Goal: Register for event/course

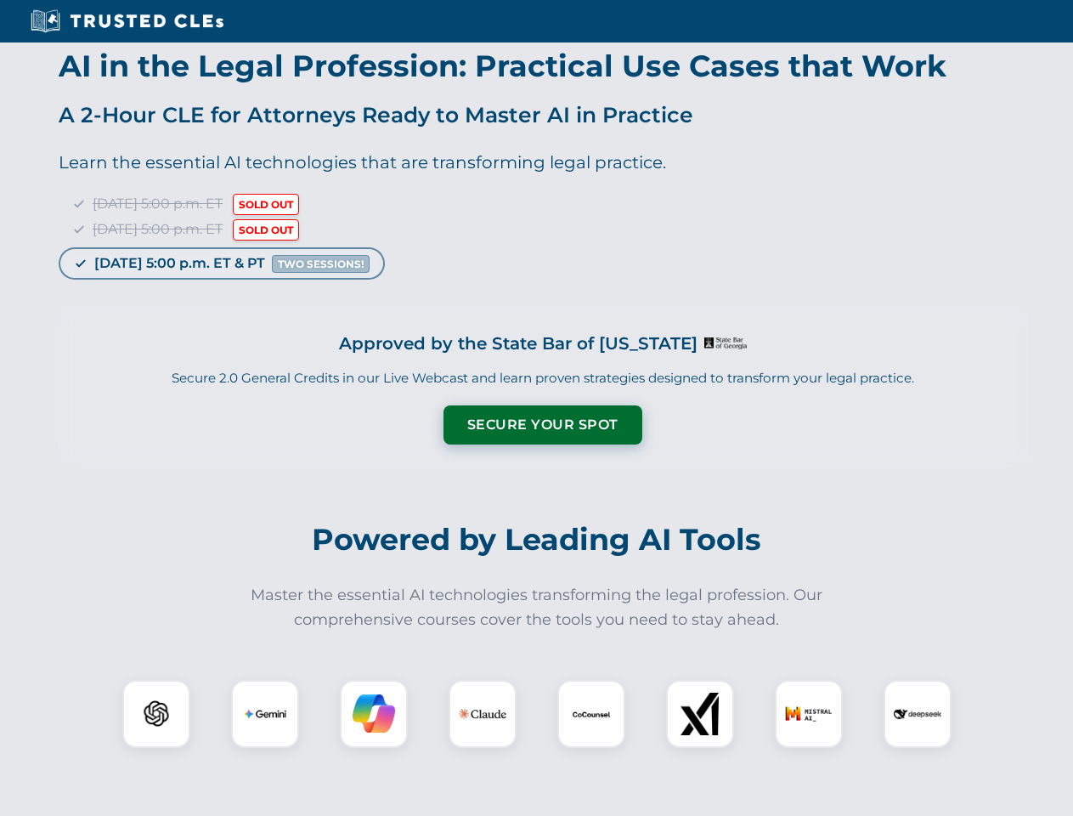
click at [542, 425] on button "Secure Your Spot" at bounding box center [543, 424] width 199 height 39
click at [156, 714] on img at bounding box center [156, 713] width 49 height 49
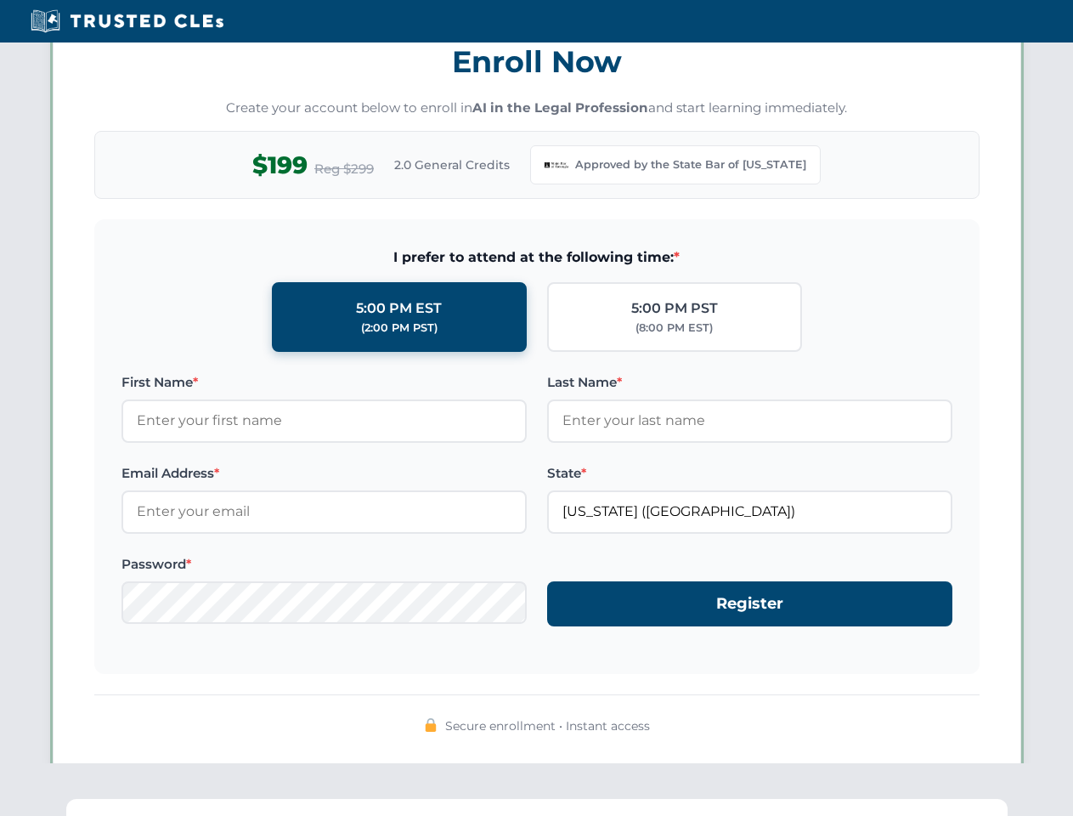
click at [483, 714] on div "Secure enrollment • Instant access" at bounding box center [536, 715] width 885 height 43
click at [591, 714] on div "Secure enrollment • Instant access" at bounding box center [536, 715] width 885 height 43
click at [700, 714] on div "Secure enrollment • Instant access" at bounding box center [536, 715] width 885 height 43
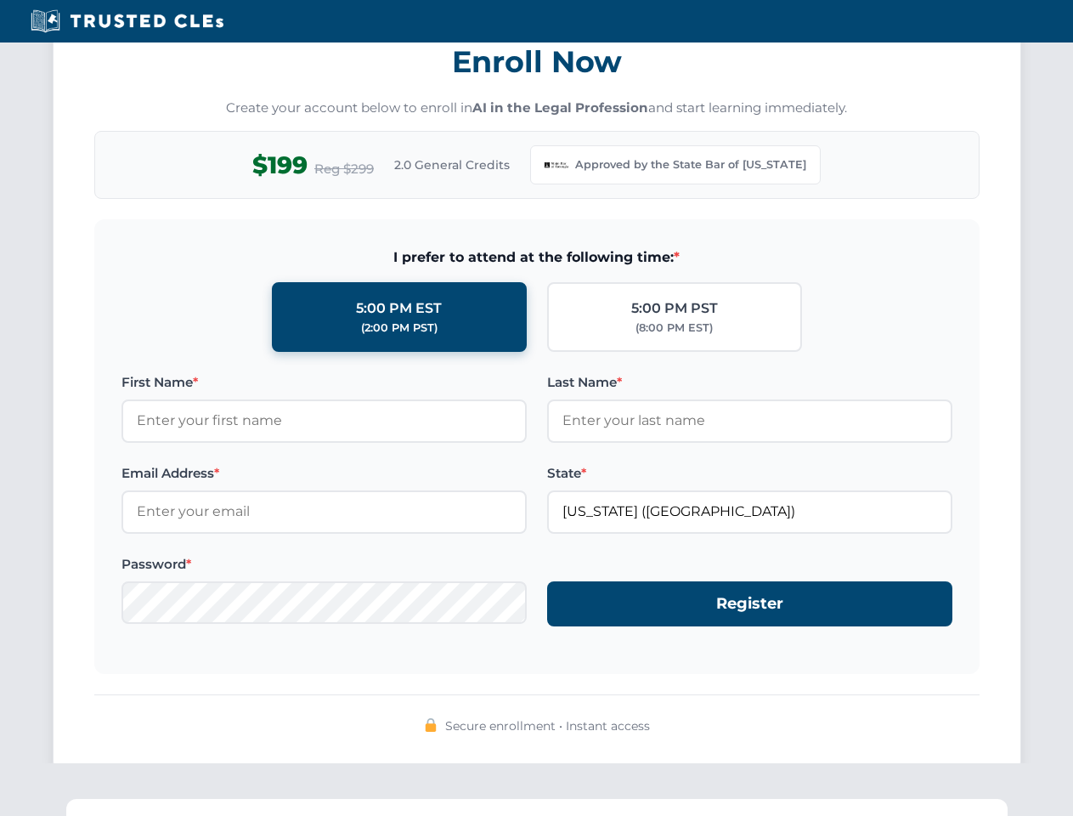
click at [809, 714] on div "Secure enrollment • Instant access" at bounding box center [536, 715] width 885 height 43
click at [918, 714] on div "Secure enrollment • Instant access" at bounding box center [536, 715] width 885 height 43
